Goal: Task Accomplishment & Management: Use online tool/utility

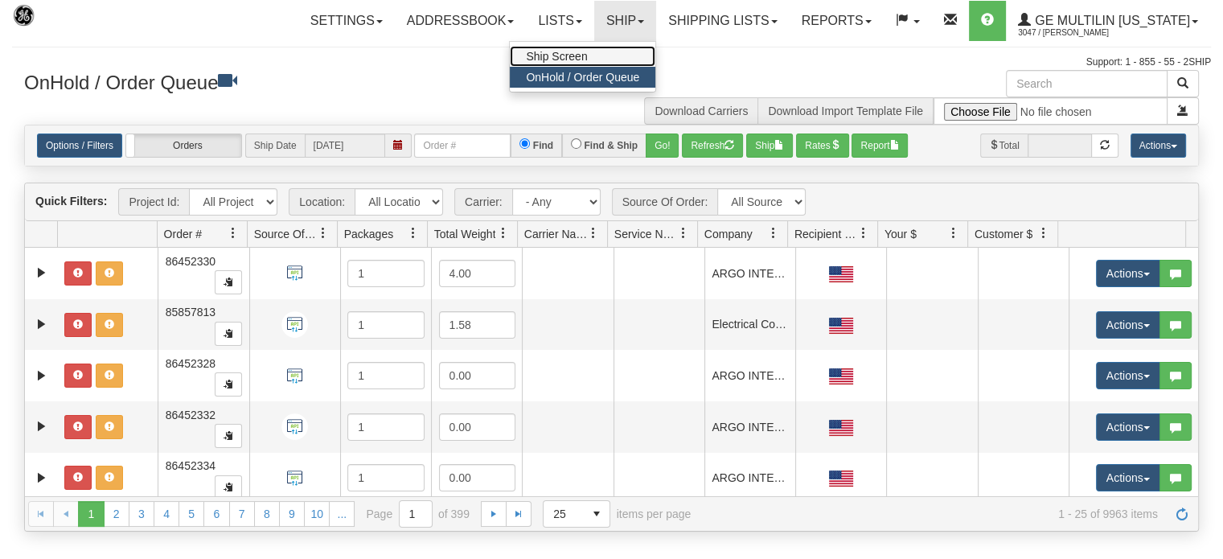
click at [566, 60] on span "Ship Screen" at bounding box center [556, 56] width 61 height 13
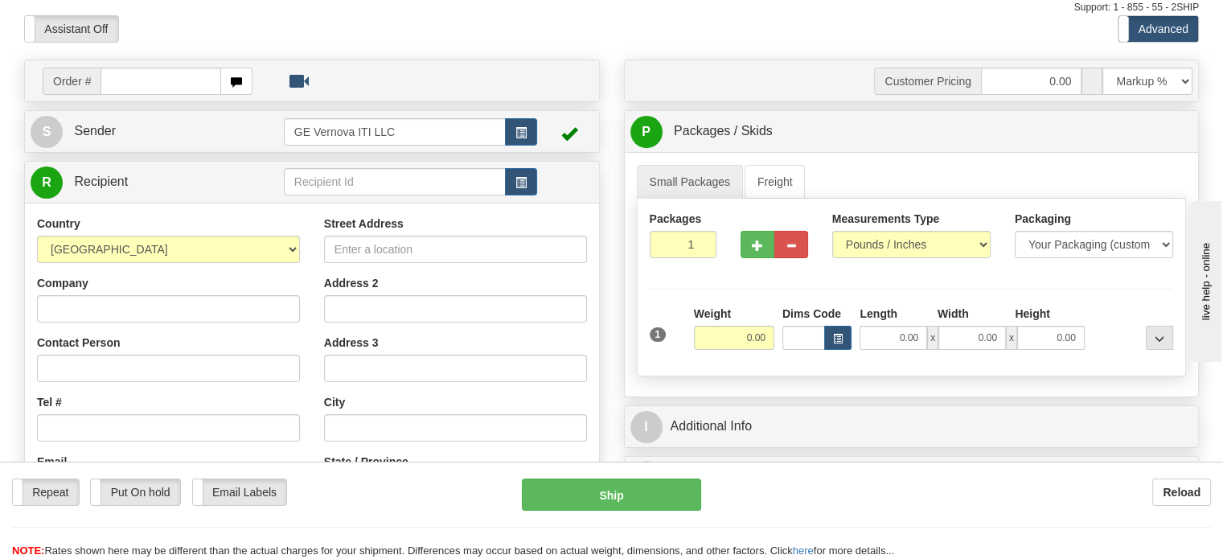
scroll to position [80, 0]
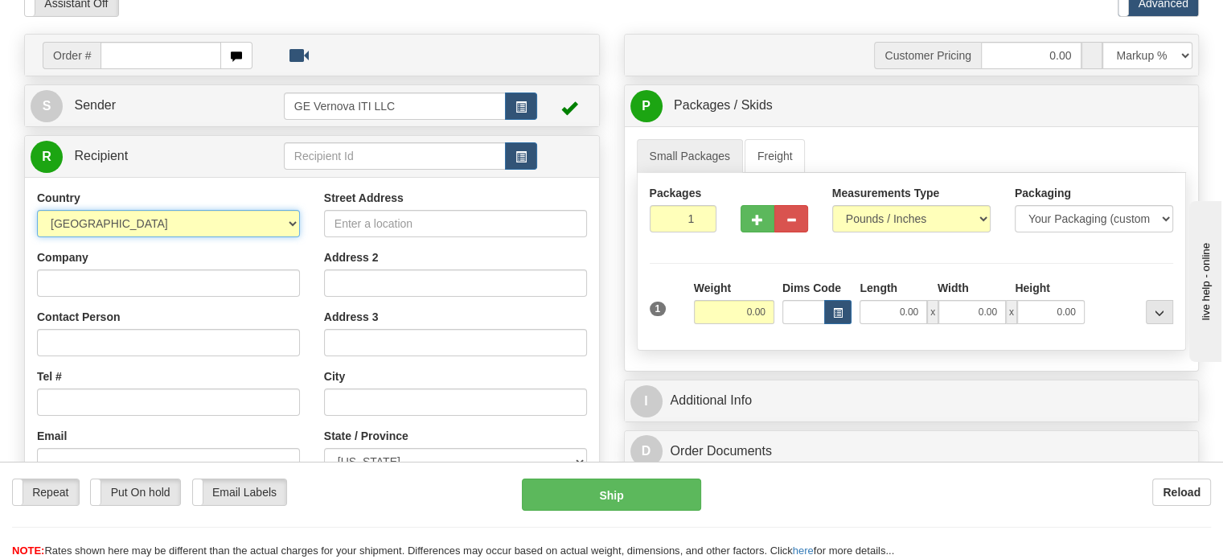
click at [291, 221] on select "[GEOGRAPHIC_DATA] [GEOGRAPHIC_DATA] [GEOGRAPHIC_DATA] [GEOGRAPHIC_DATA] [US_STA…" at bounding box center [168, 223] width 263 height 27
select select "CA"
click at [37, 210] on select "[GEOGRAPHIC_DATA] [GEOGRAPHIC_DATA] [GEOGRAPHIC_DATA] [GEOGRAPHIC_DATA] [US_STA…" at bounding box center [168, 223] width 263 height 27
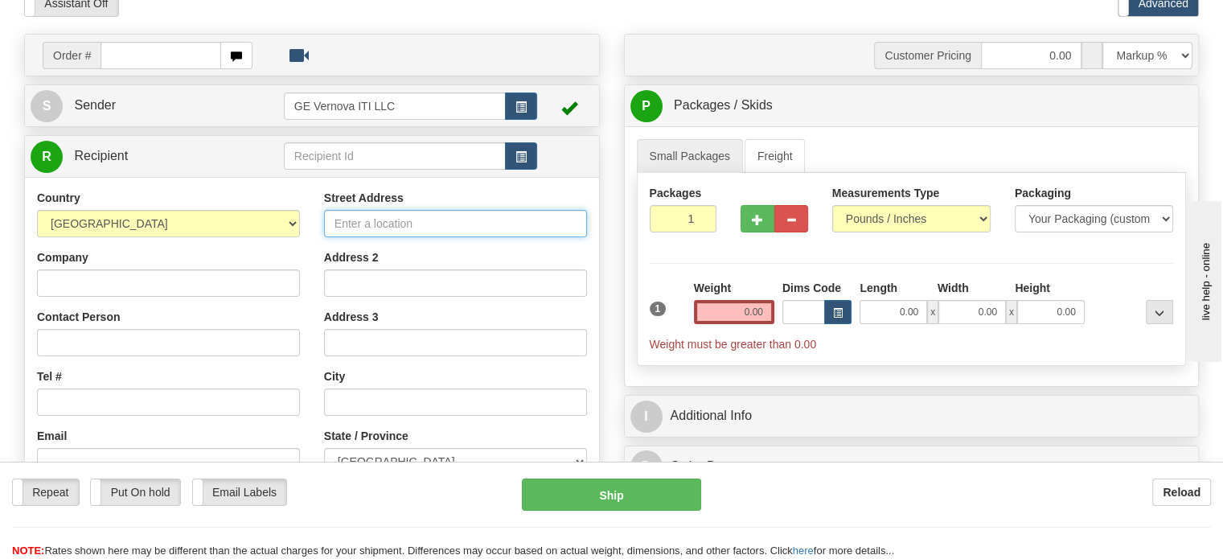
click at [360, 228] on input "Street Address" at bounding box center [455, 223] width 263 height 27
paste input "[STREET_ADDRESS]"
type input "[STREET_ADDRESS]"
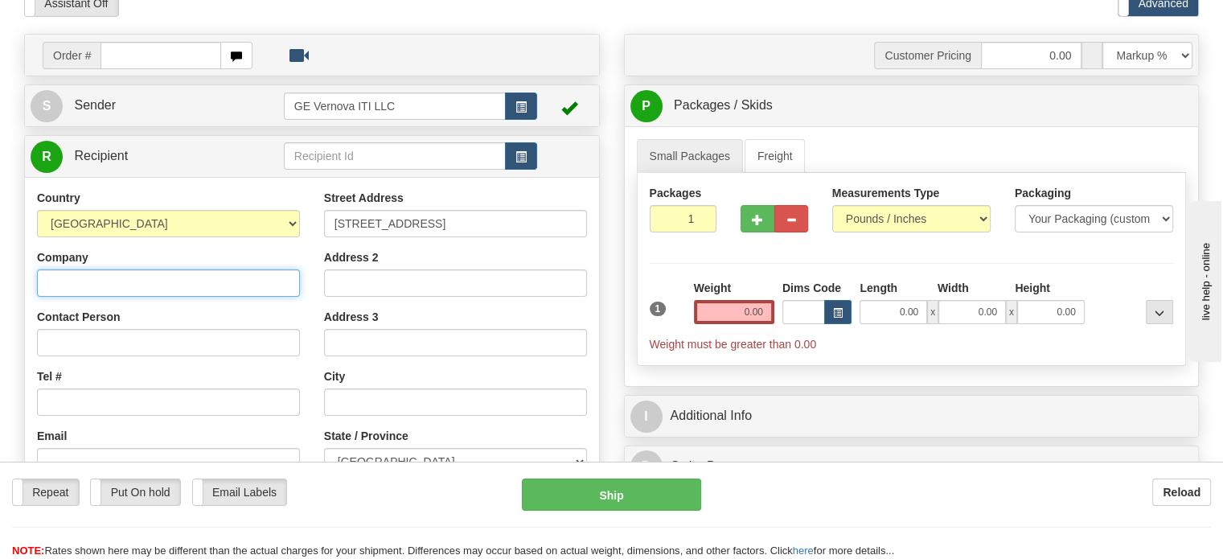
click at [90, 290] on input "Company" at bounding box center [168, 282] width 263 height 27
type input "freww"
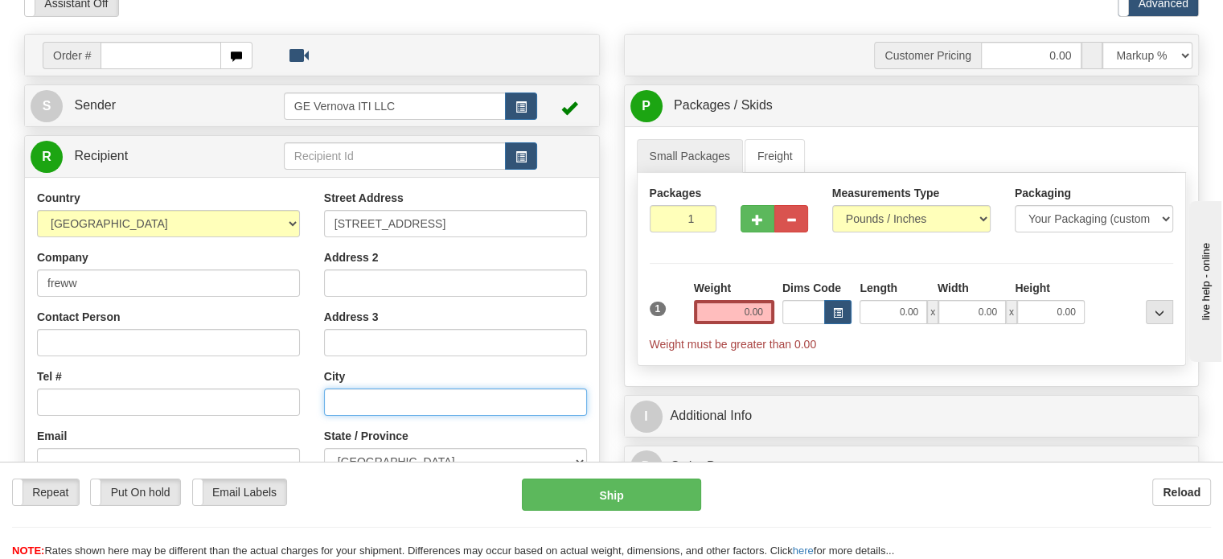
click at [376, 399] on input "text" at bounding box center [455, 401] width 263 height 27
paste input "Timmins"
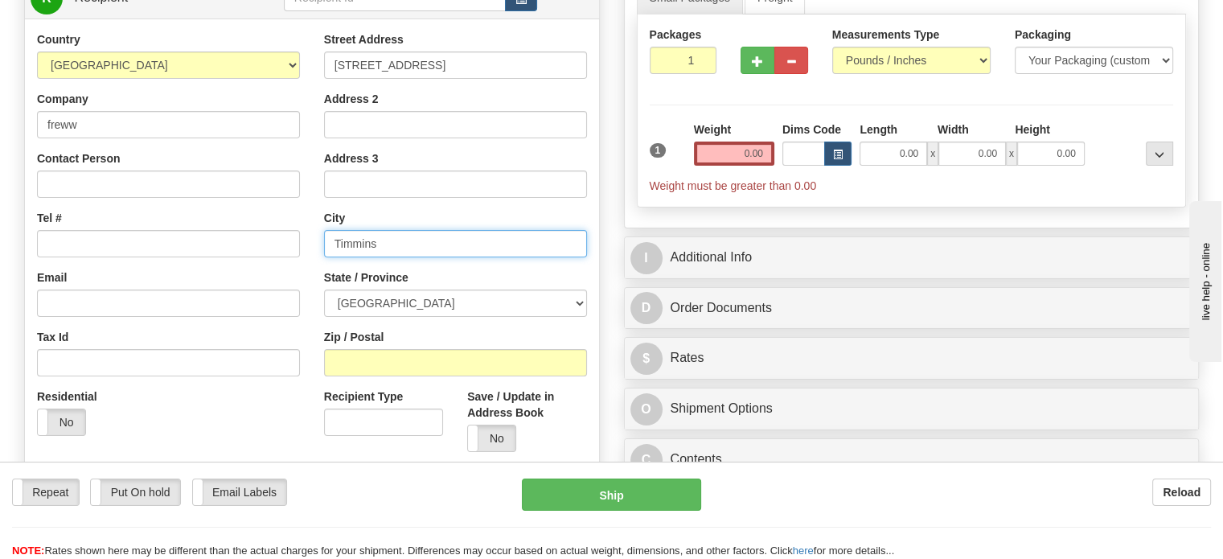
scroll to position [241, 0]
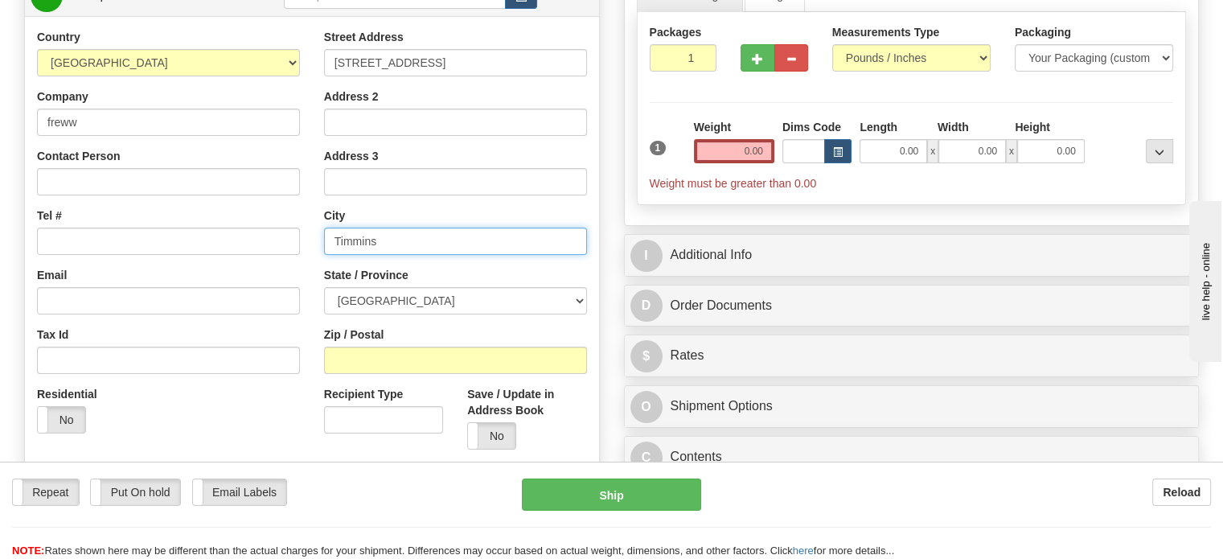
type input "Timmins"
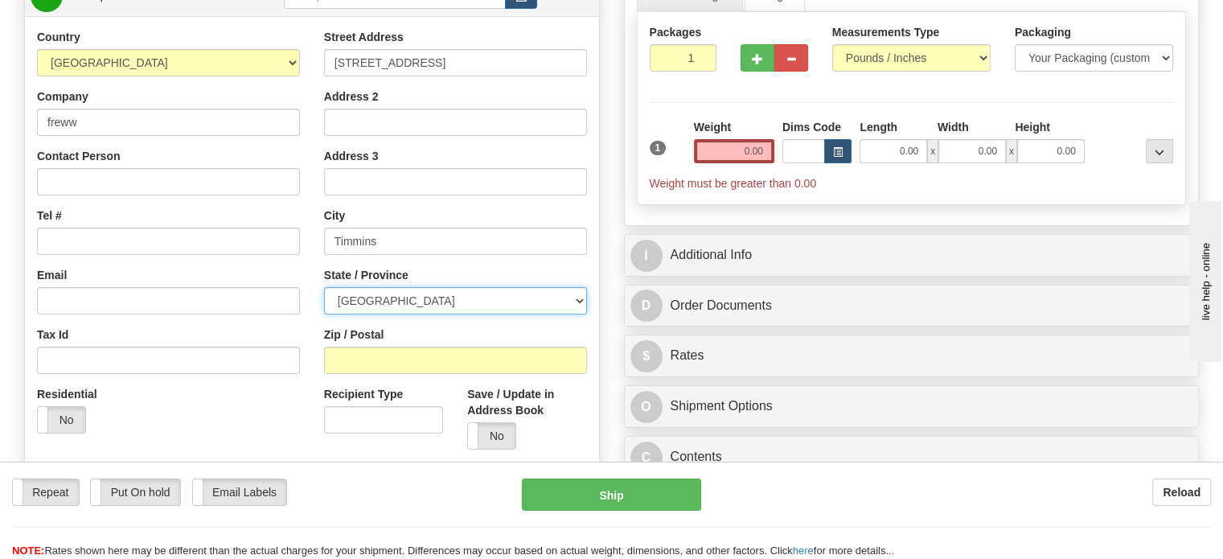
click at [450, 302] on select "ALBERTA BRITISH COLUMBIA MANITOBA NEW BRUNSWICK NEWFOUNDLAND NOVA SCOTIA NUNAVU…" at bounding box center [455, 300] width 263 height 27
select select "ON"
click at [324, 287] on select "ALBERTA BRITISH COLUMBIA MANITOBA NEW BRUNSWICK NEWFOUNDLAND NOVA SCOTIA NUNAVU…" at bounding box center [455, 300] width 263 height 27
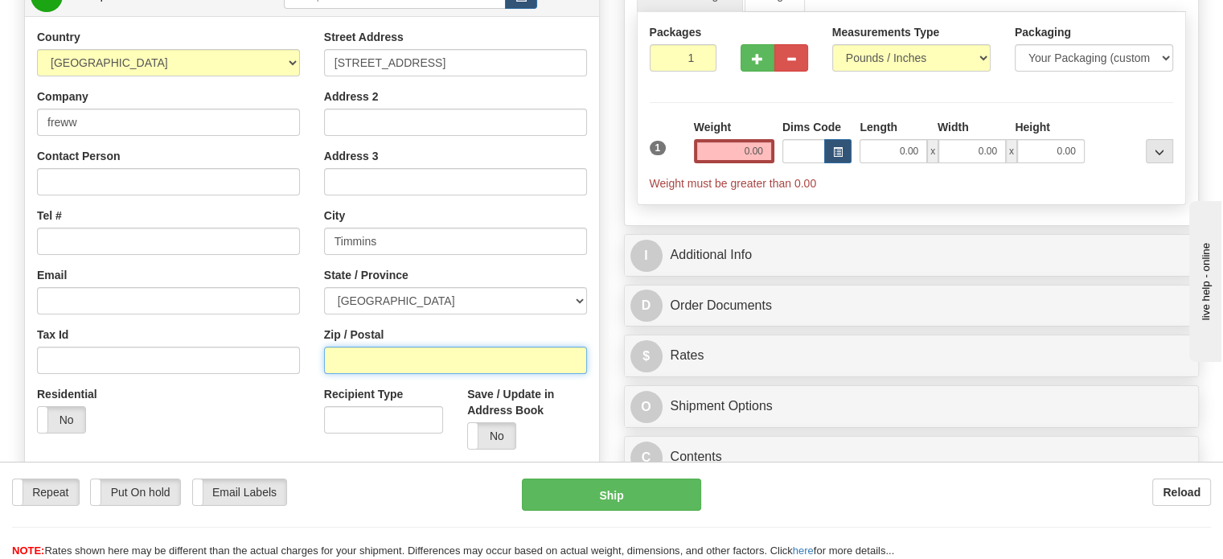
click at [375, 358] on input "Zip / Postal" at bounding box center [455, 360] width 263 height 27
paste input "P4N 8S3"
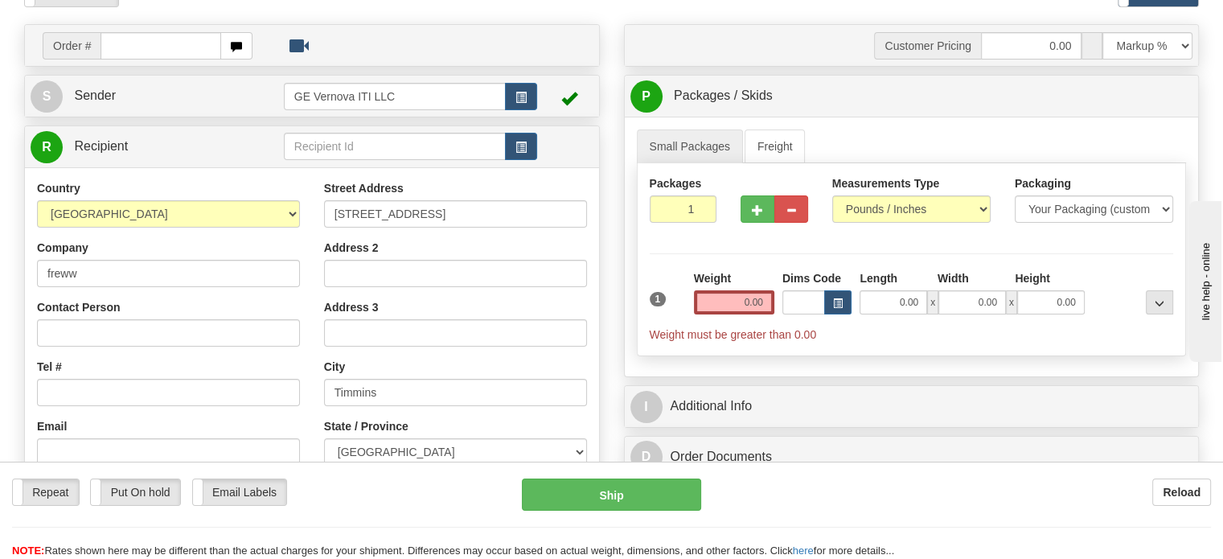
scroll to position [80, 0]
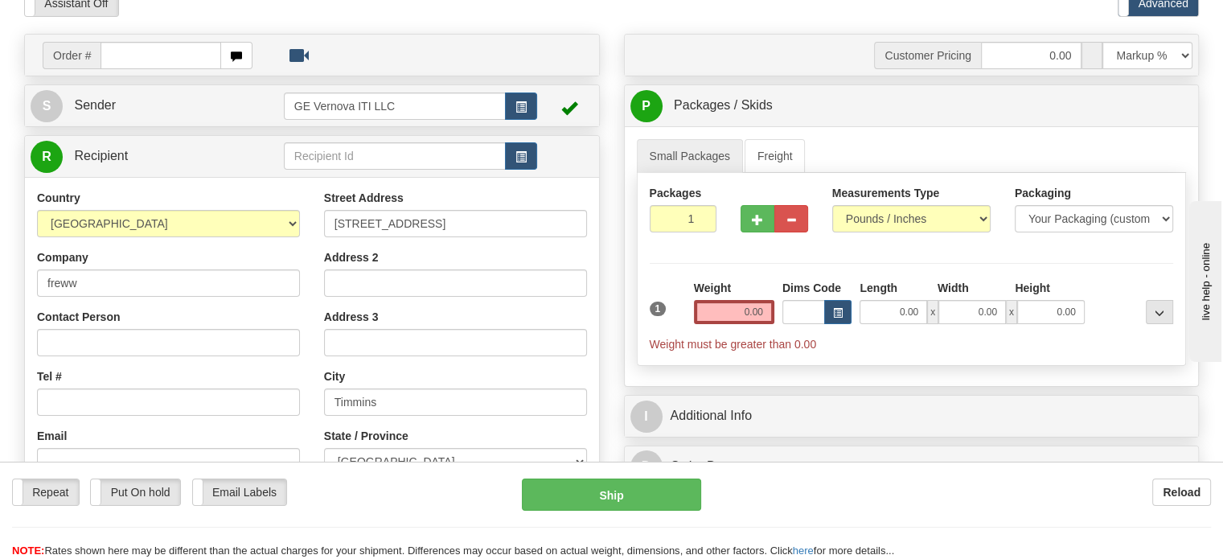
type input "P4N 8S3"
drag, startPoint x: 733, startPoint y: 312, endPoint x: 814, endPoint y: 316, distance: 80.5
click at [814, 317] on div "1 Weight 0.00 Dims Code 0.00" at bounding box center [912, 316] width 532 height 72
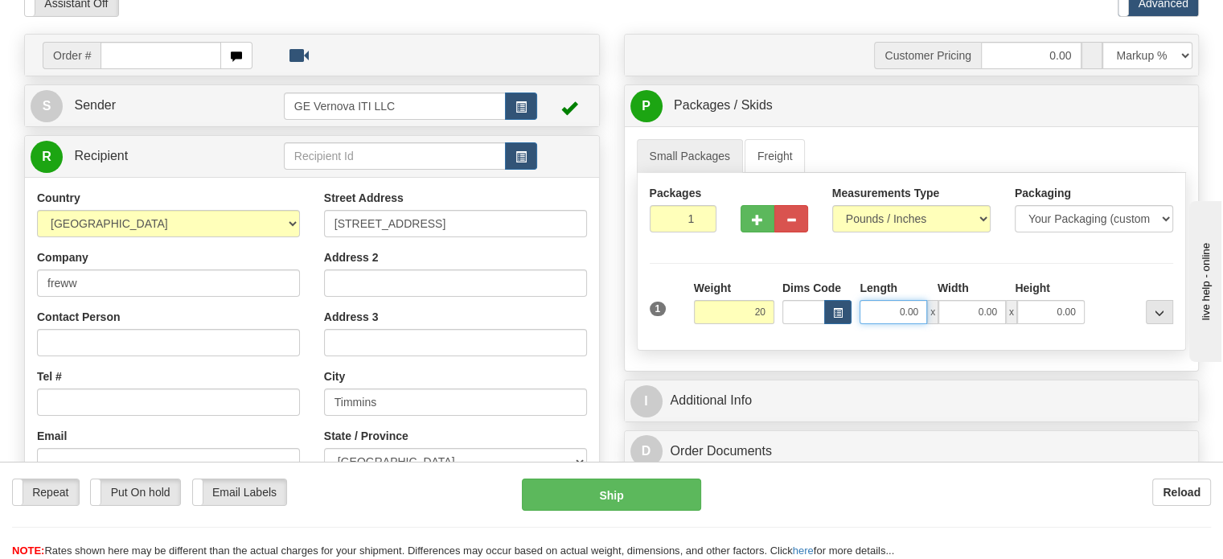
type input "20.00"
drag, startPoint x: 884, startPoint y: 314, endPoint x: 951, endPoint y: 318, distance: 66.8
click at [951, 318] on div "0.00 x 0.00 x 0.00" at bounding box center [972, 312] width 224 height 24
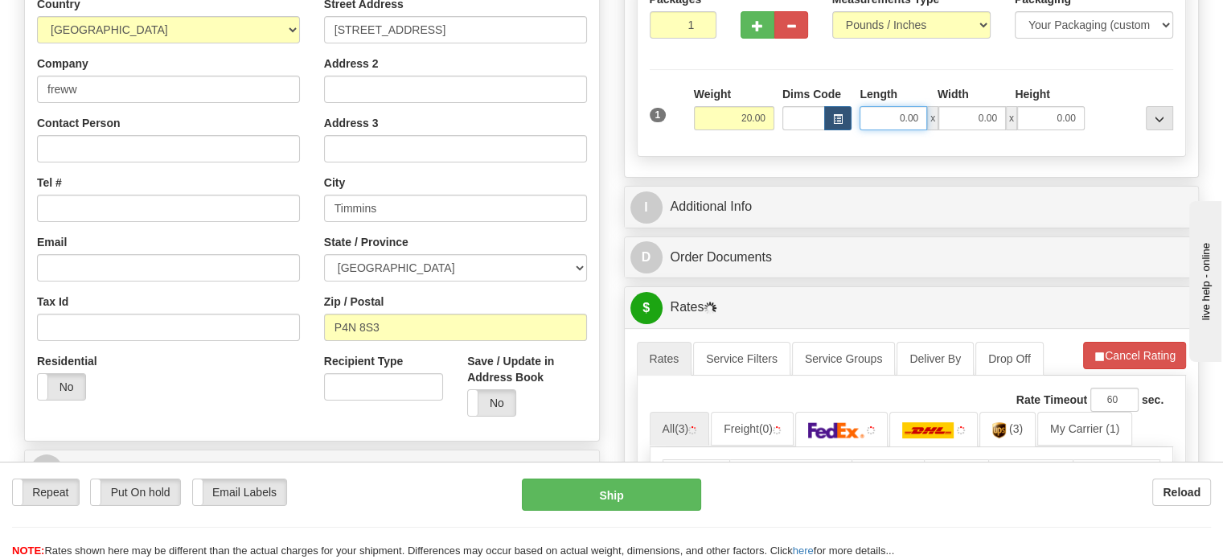
scroll to position [300, 0]
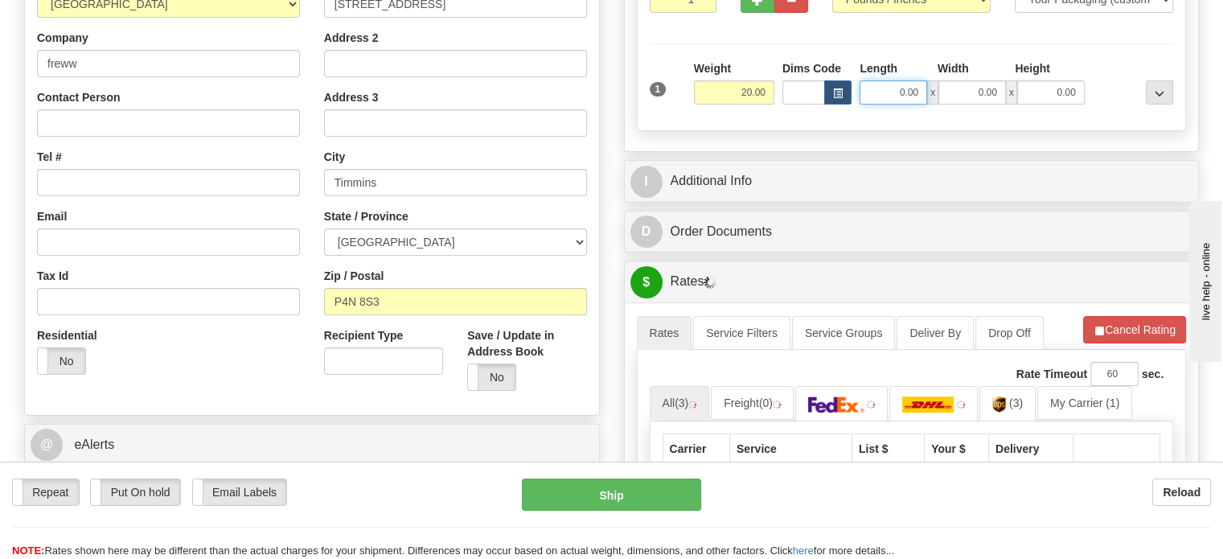
drag, startPoint x: 1232, startPoint y: 201, endPoint x: 87, endPoint y: 21, distance: 1159.4
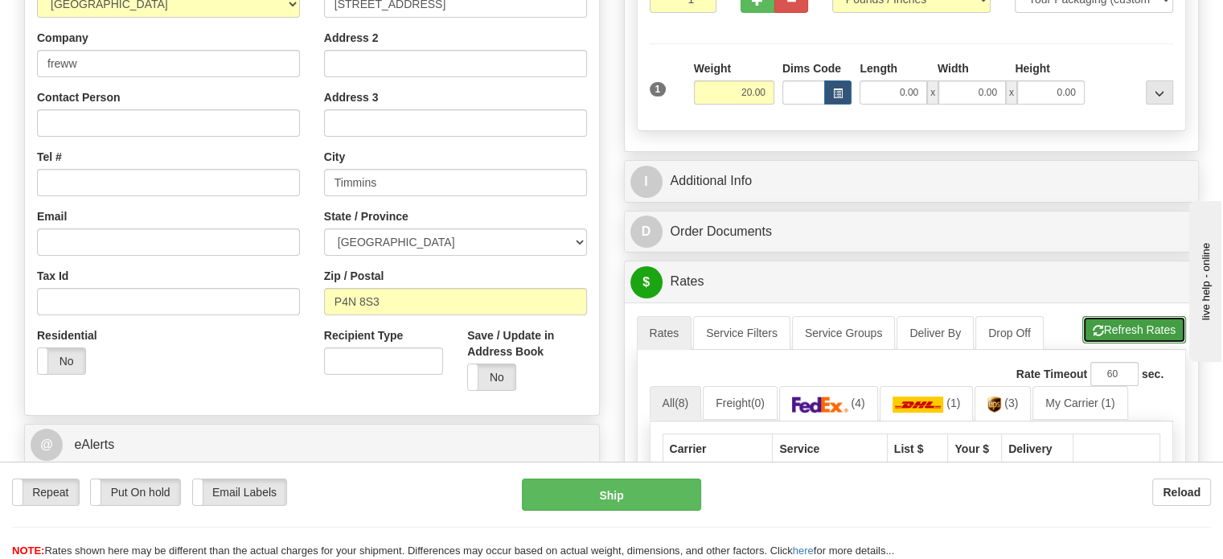
click at [1126, 334] on button "Refresh Rates" at bounding box center [1135, 329] width 104 height 27
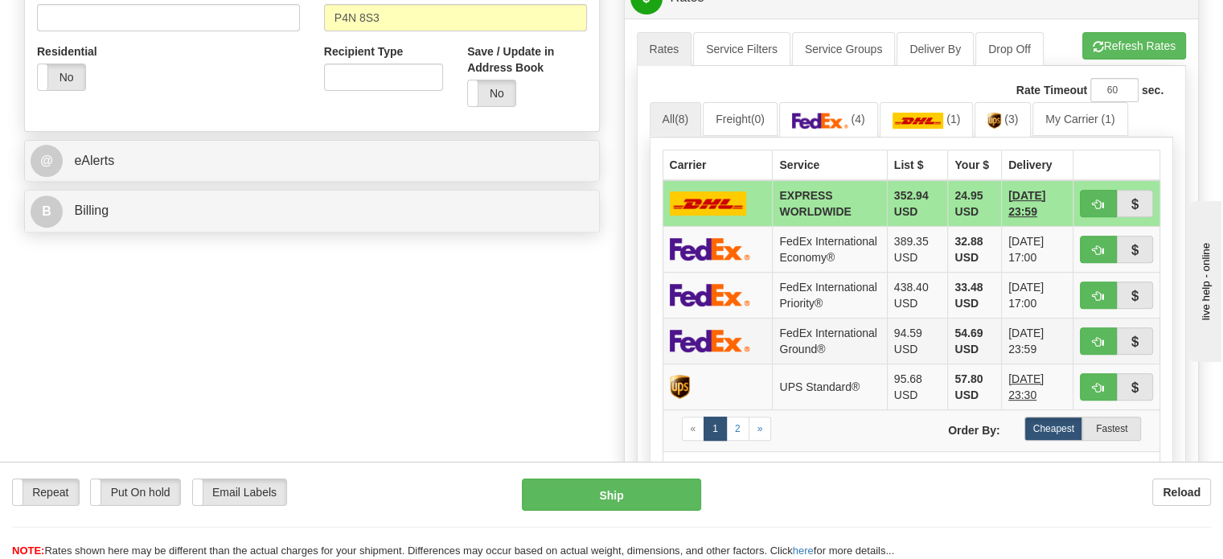
scroll to position [622, 0]
